Goal: Task Accomplishment & Management: Complete application form

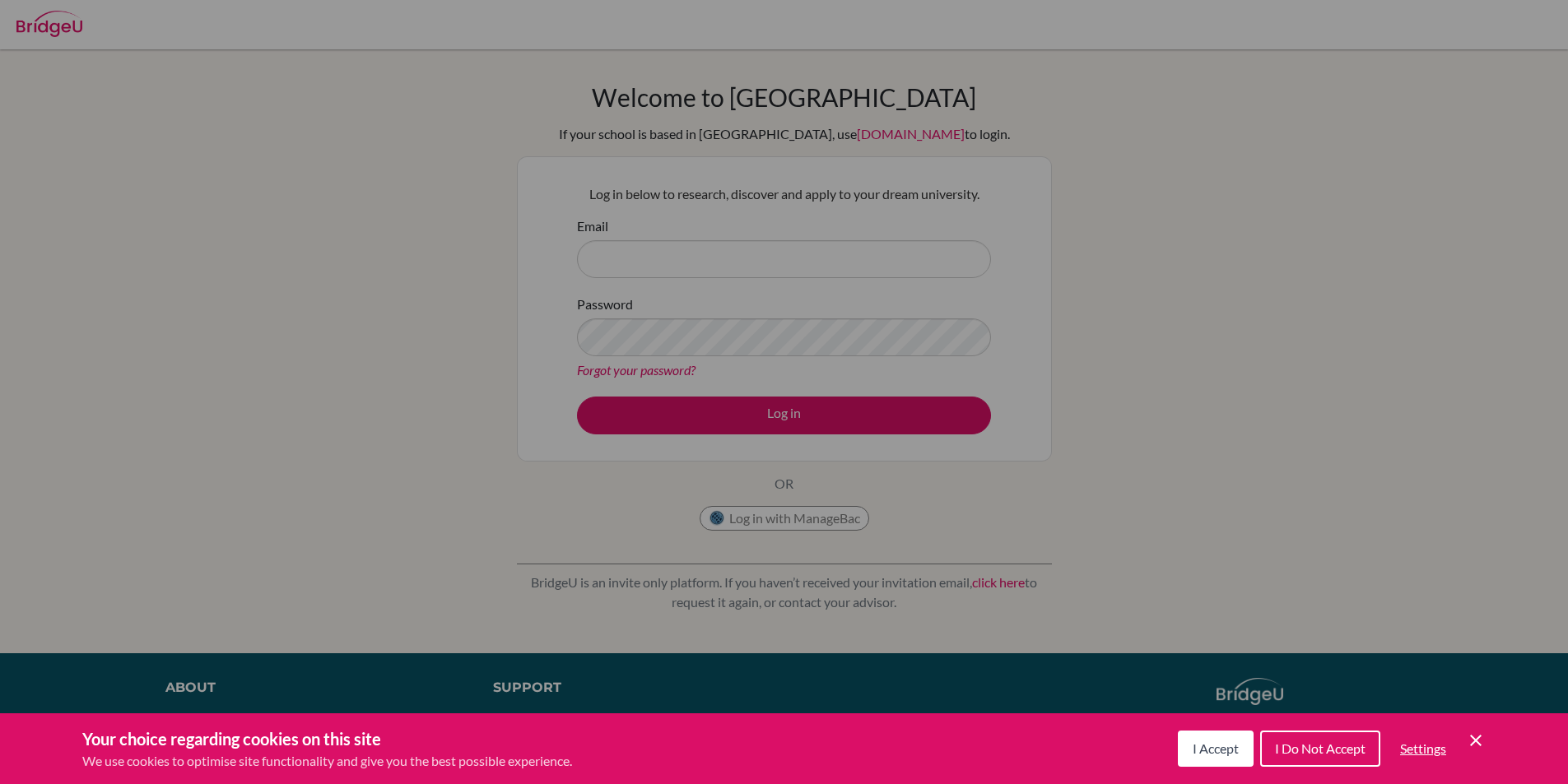
click at [751, 272] on div "Cookie Preferences" at bounding box center [784, 392] width 1568 height 784
click at [740, 260] on div "Cookie Preferences" at bounding box center [784, 392] width 1568 height 784
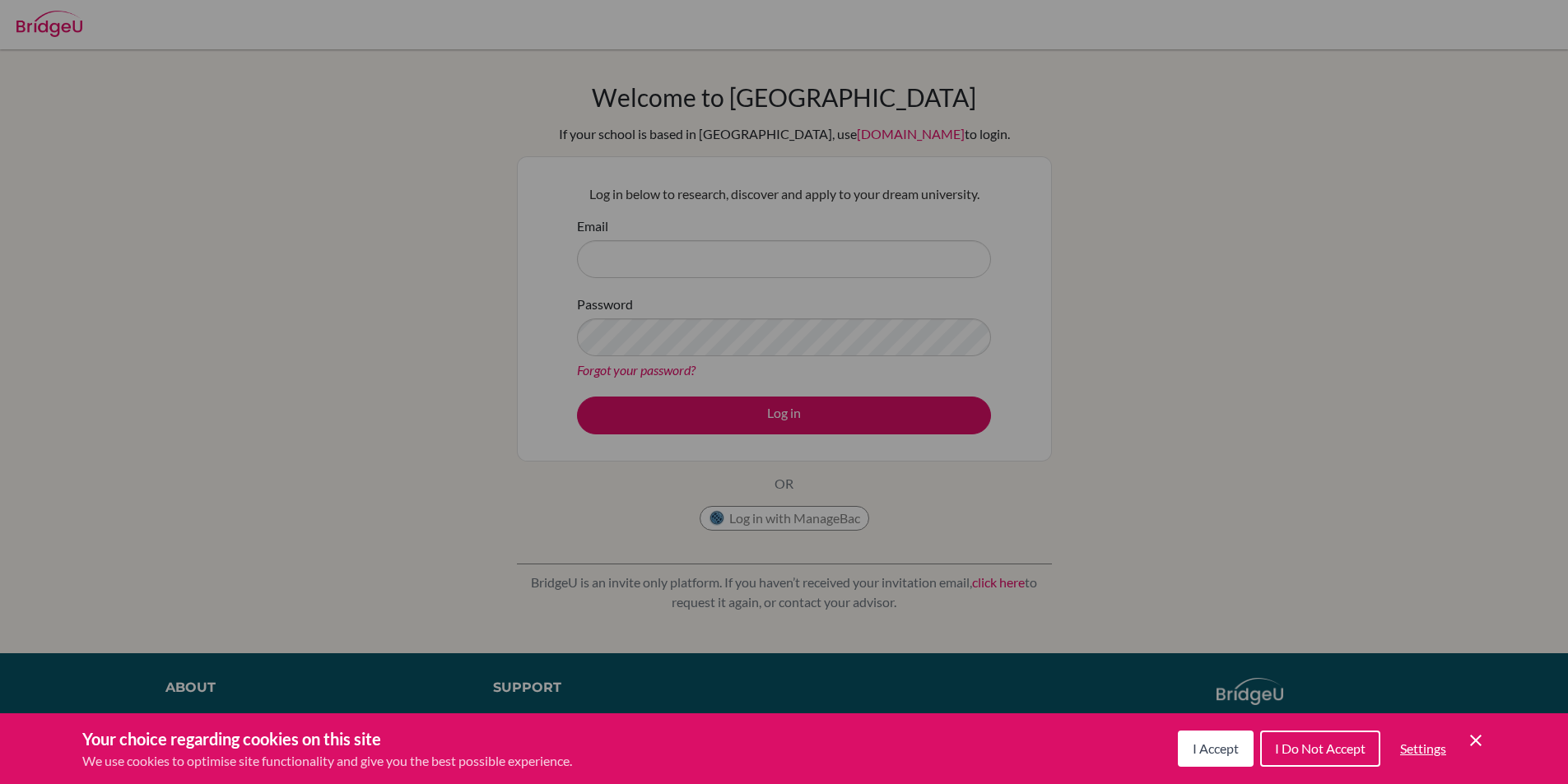
click at [740, 260] on div "Cookie Preferences" at bounding box center [784, 392] width 1568 height 784
click at [1213, 749] on span "I Accept" at bounding box center [1215, 748] width 46 height 15
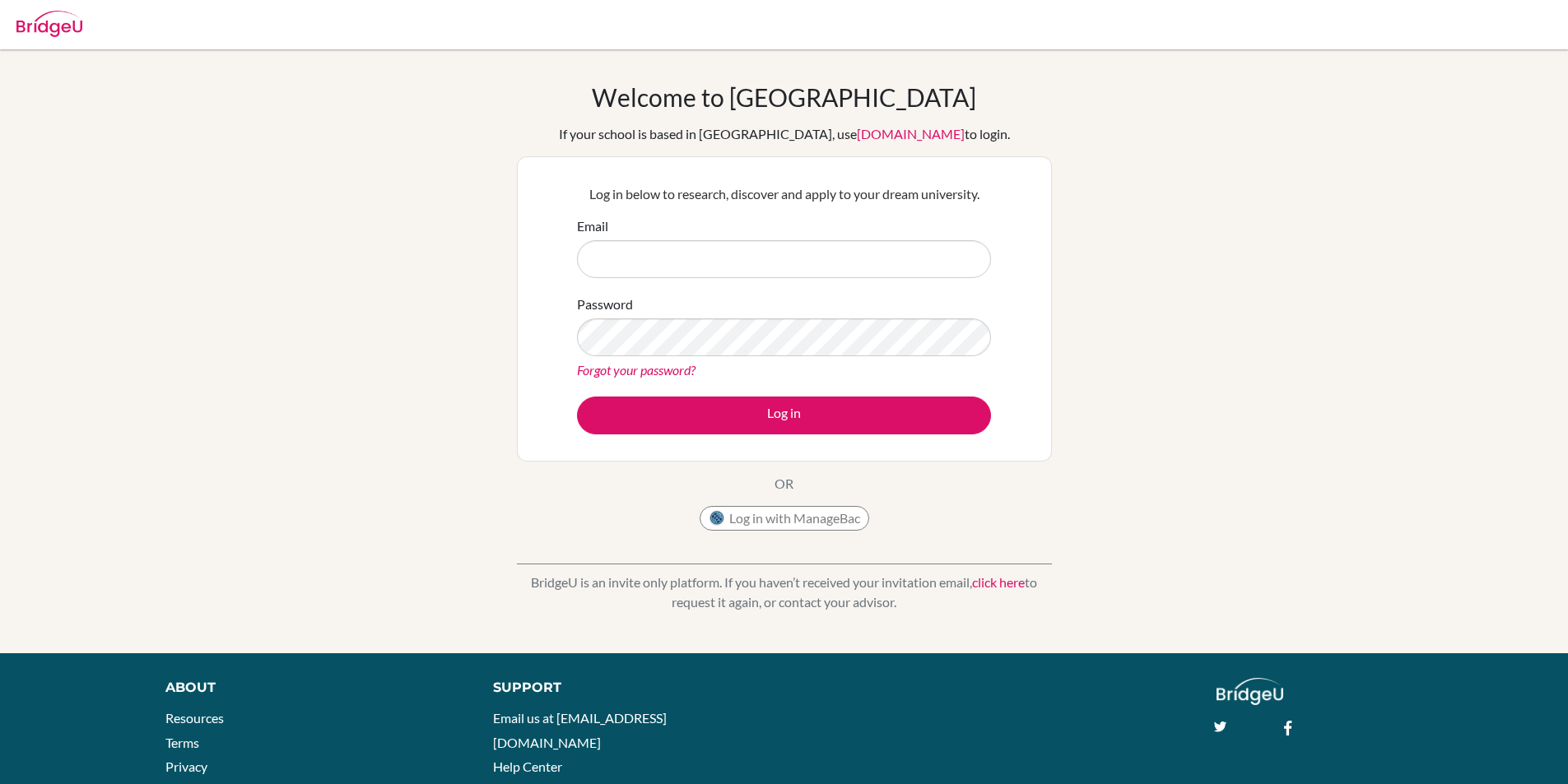
click at [789, 219] on div "Email" at bounding box center [784, 247] width 414 height 61
click at [745, 264] on input "Email" at bounding box center [784, 259] width 414 height 37
type input "[PERSON_NAME][EMAIL_ADDRESS][DOMAIN_NAME]"
click at [577, 397] on button "Log in" at bounding box center [784, 415] width 414 height 37
